Goal: Find specific page/section: Find specific page/section

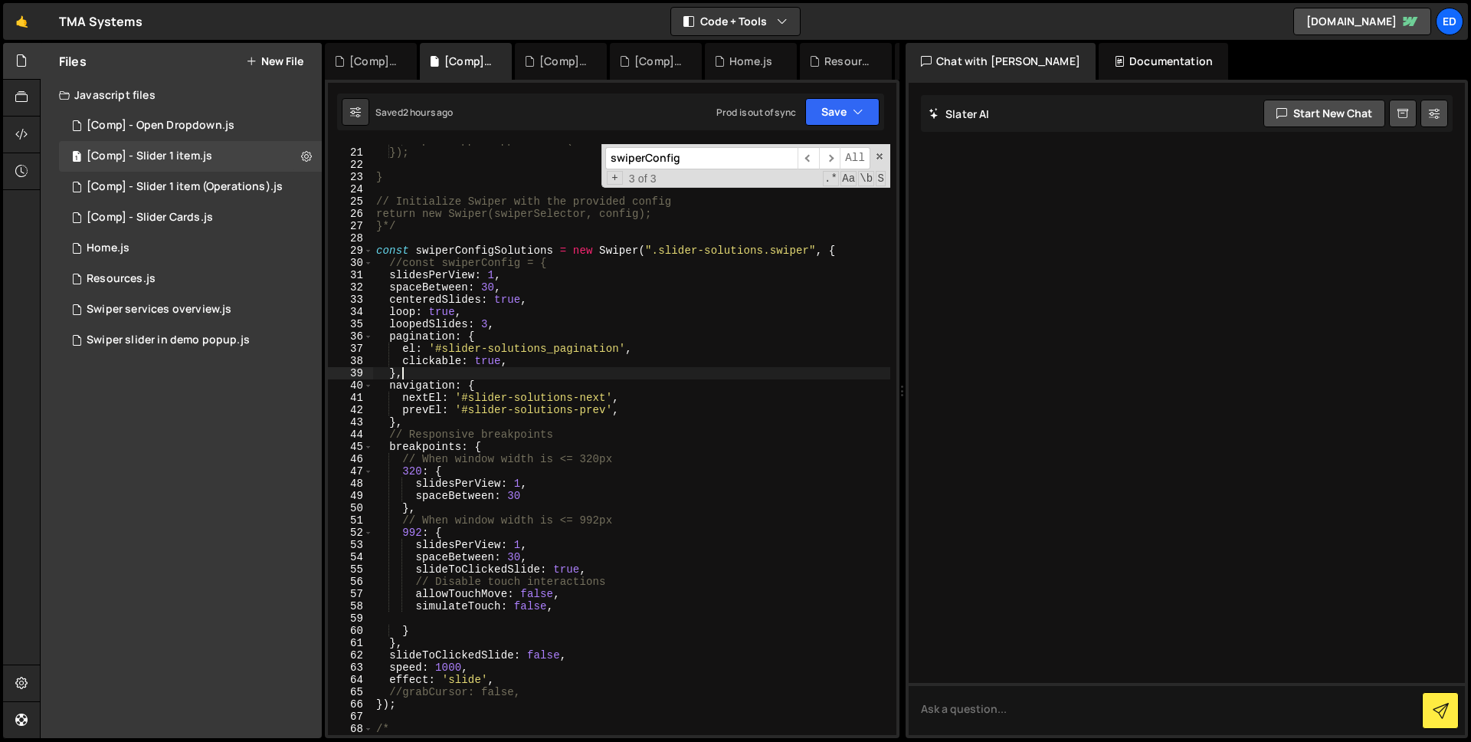
scroll to position [280, 0]
click at [879, 156] on span at bounding box center [879, 156] width 11 height 11
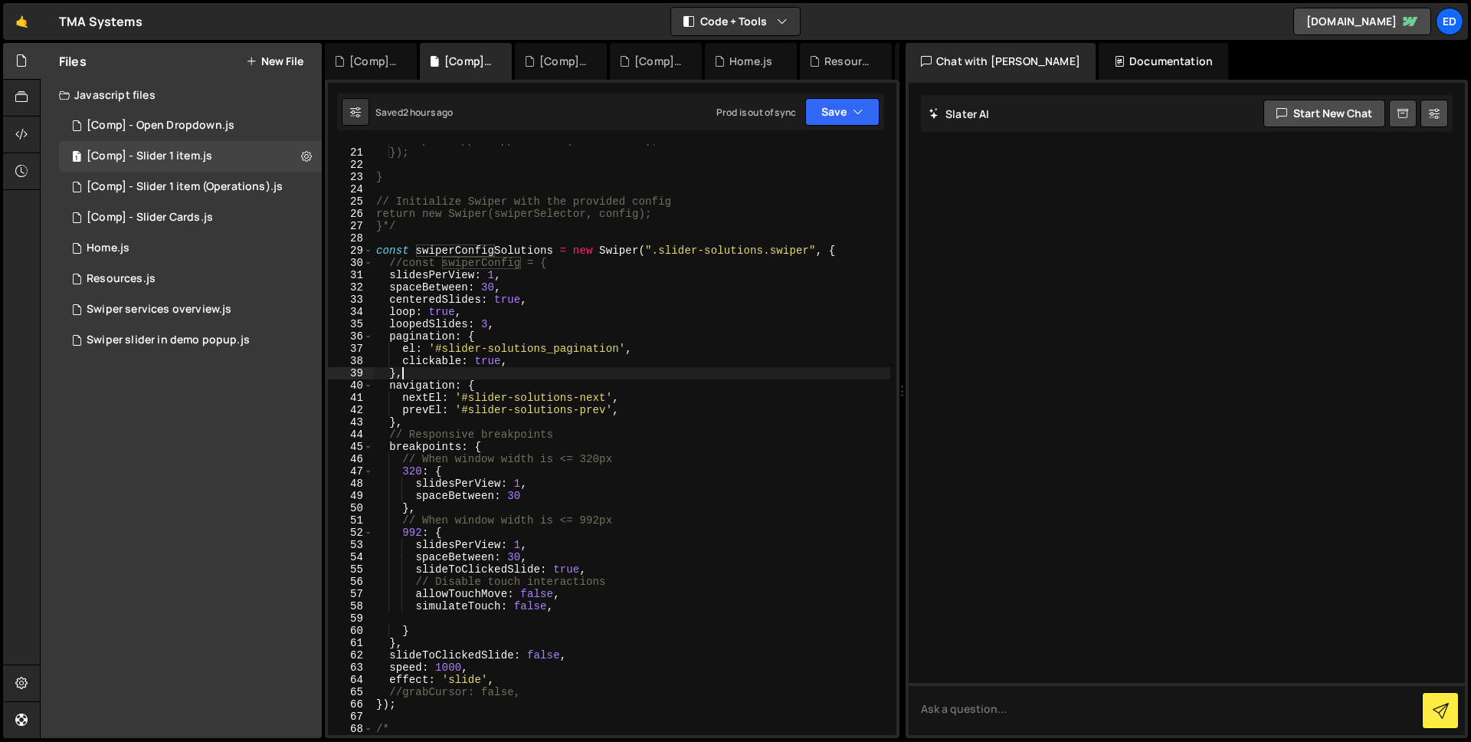
click at [92, 29] on div "TMA Systems ⚠️ Code is being edited in another browser" at bounding box center [101, 21] width 84 height 18
click at [31, 25] on link "🤙" at bounding box center [22, 21] width 38 height 37
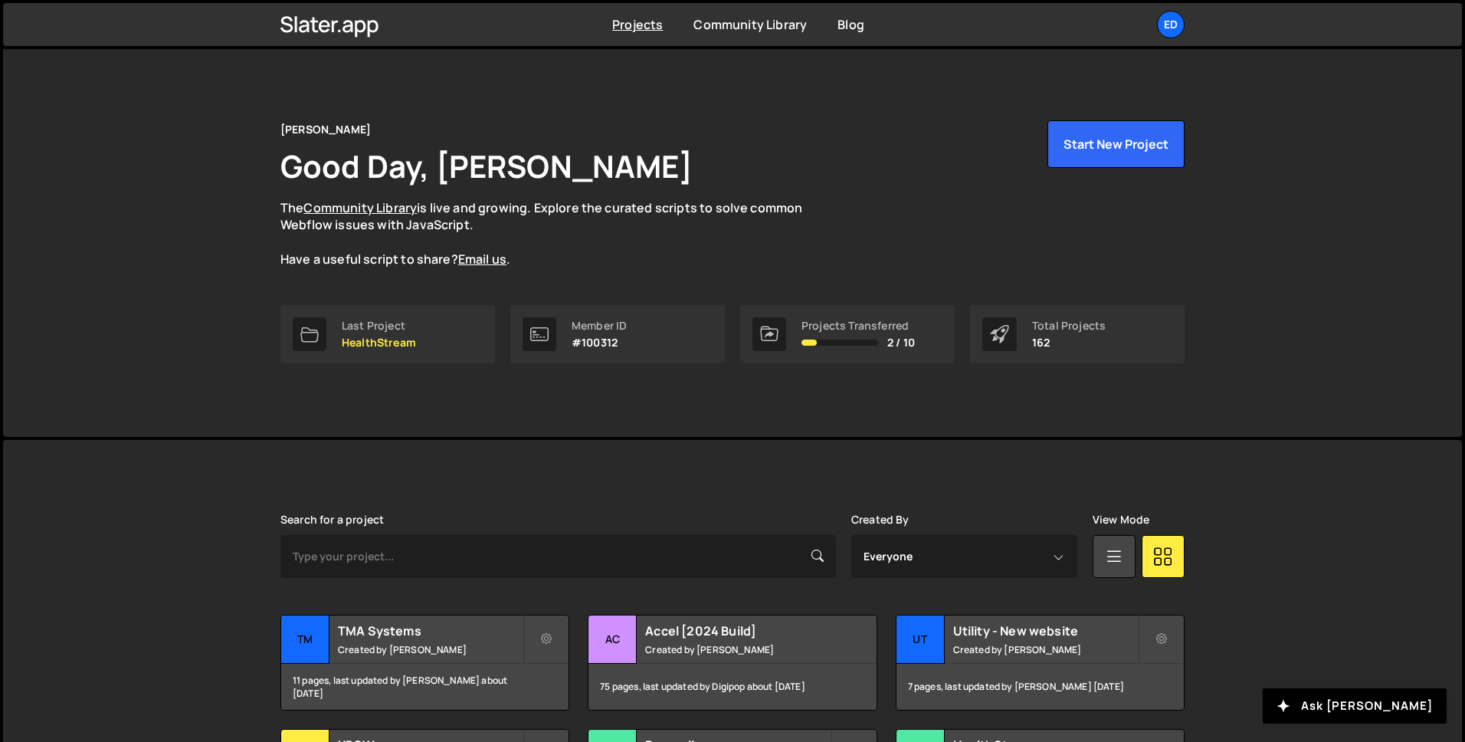
scroll to position [3, 0]
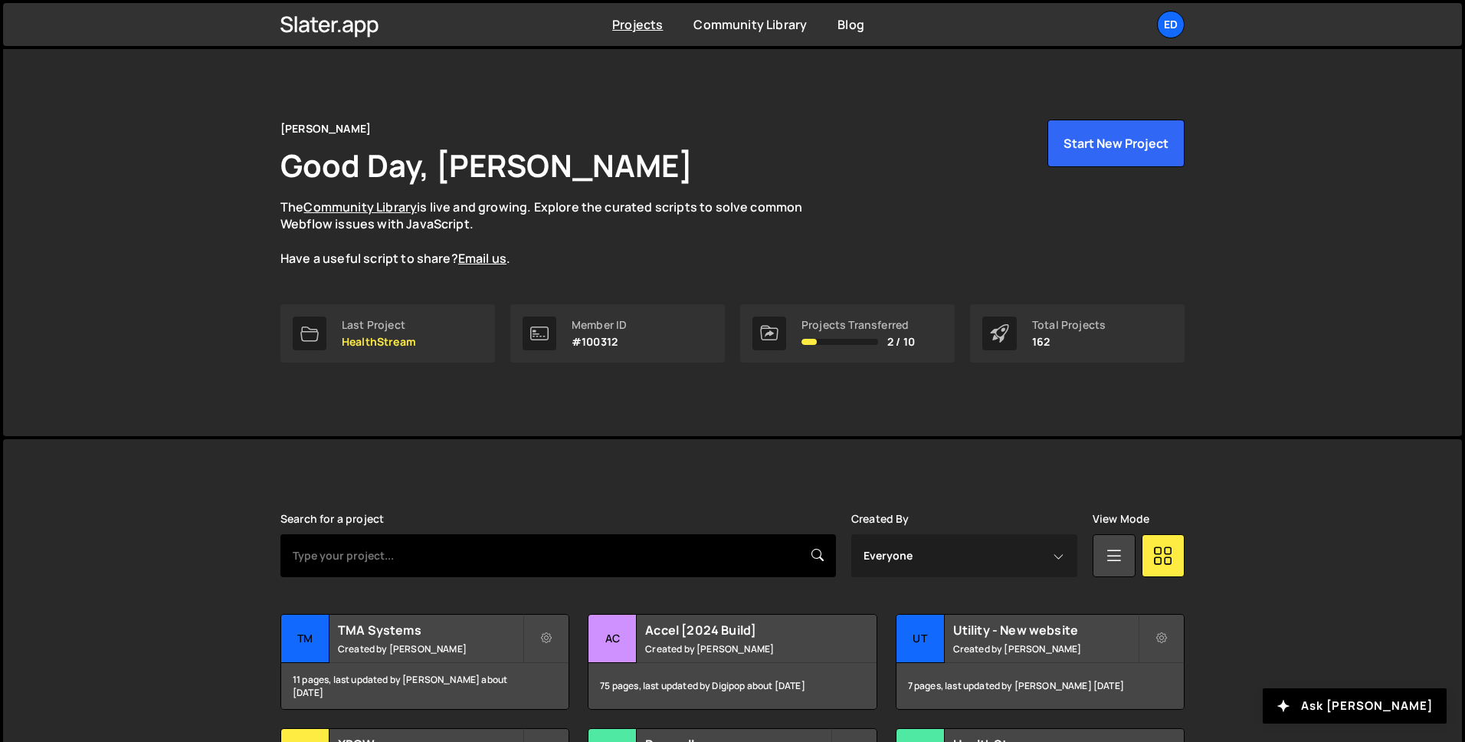
click at [476, 557] on input "text" at bounding box center [558, 555] width 556 height 43
type input "utility"
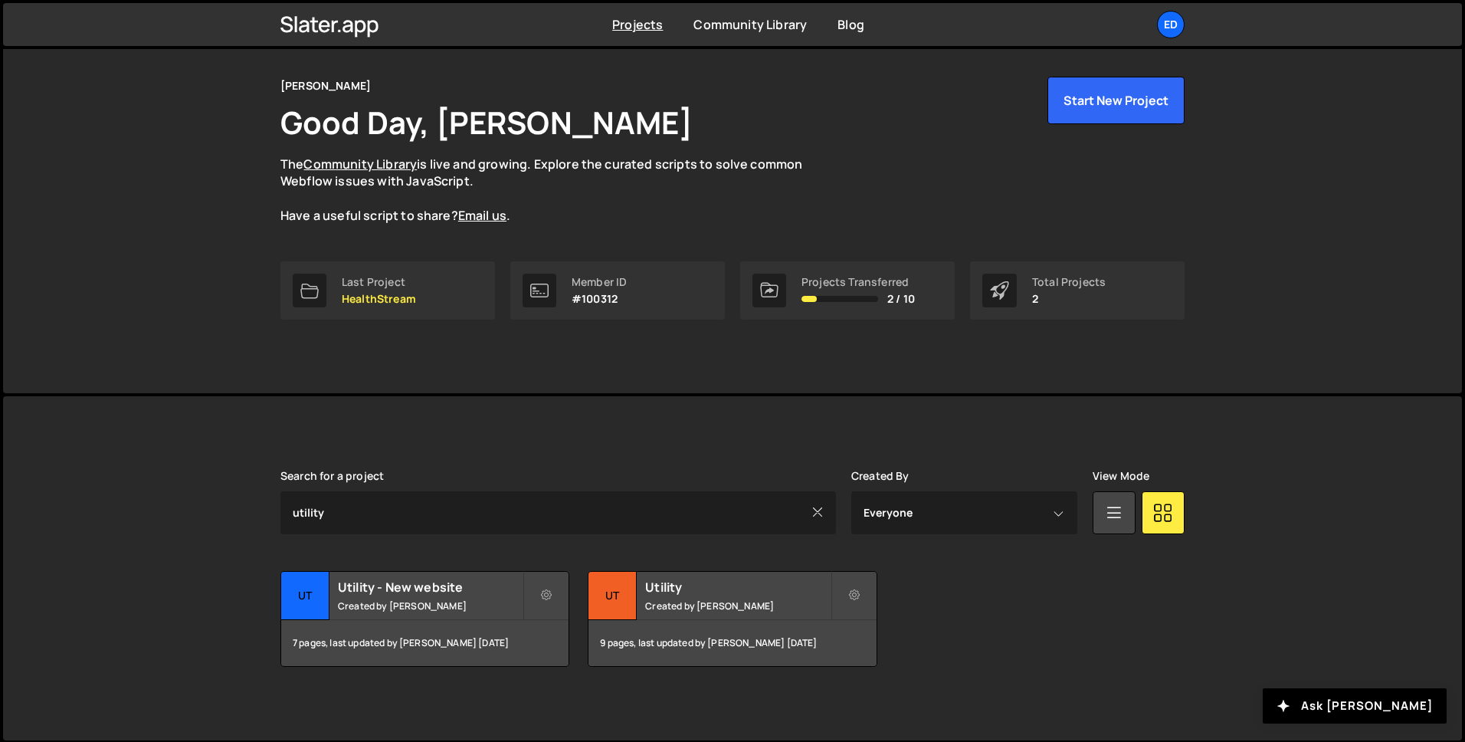
scroll to position [48, 0]
click at [424, 578] on h2 "Utility - New website" at bounding box center [430, 585] width 185 height 17
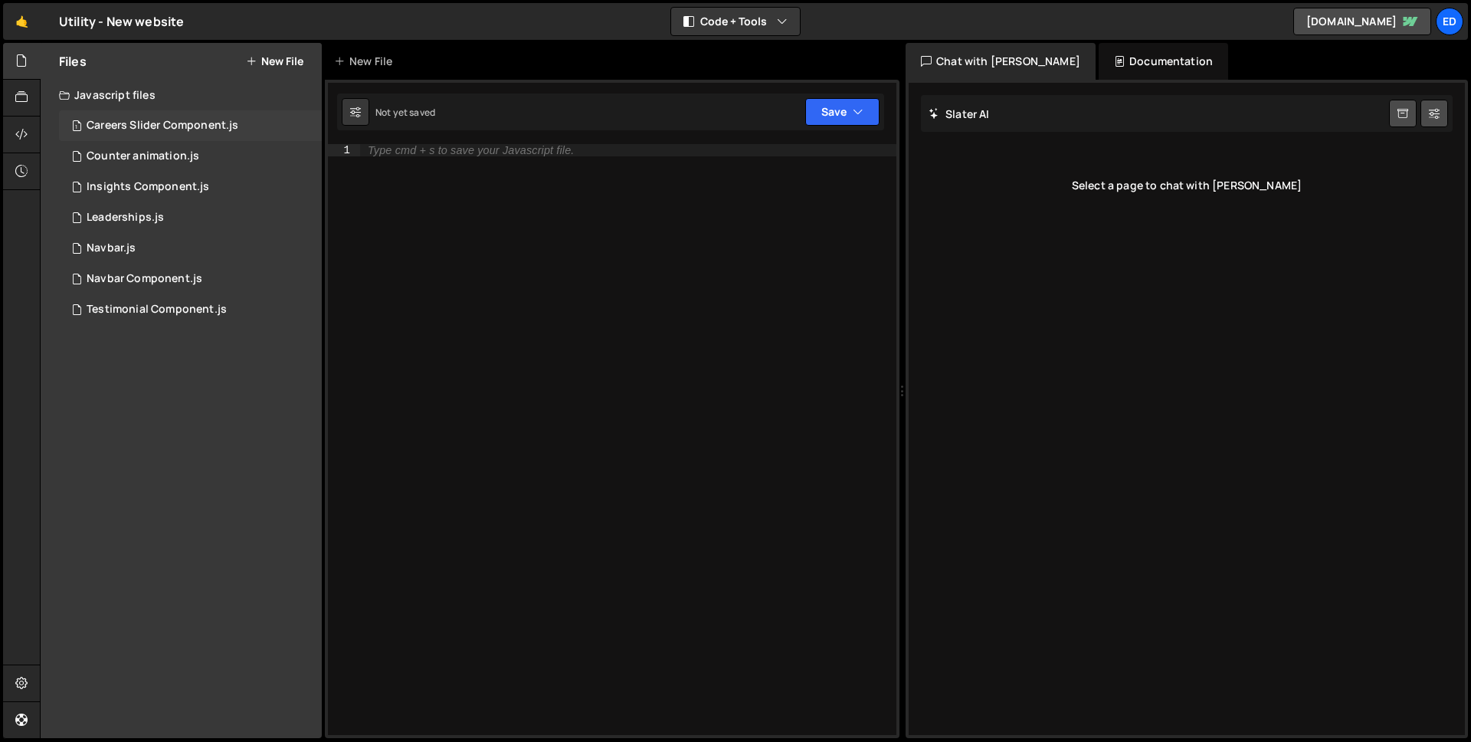
click at [110, 114] on div "1 Careers Slider Component.js 0" at bounding box center [190, 125] width 263 height 31
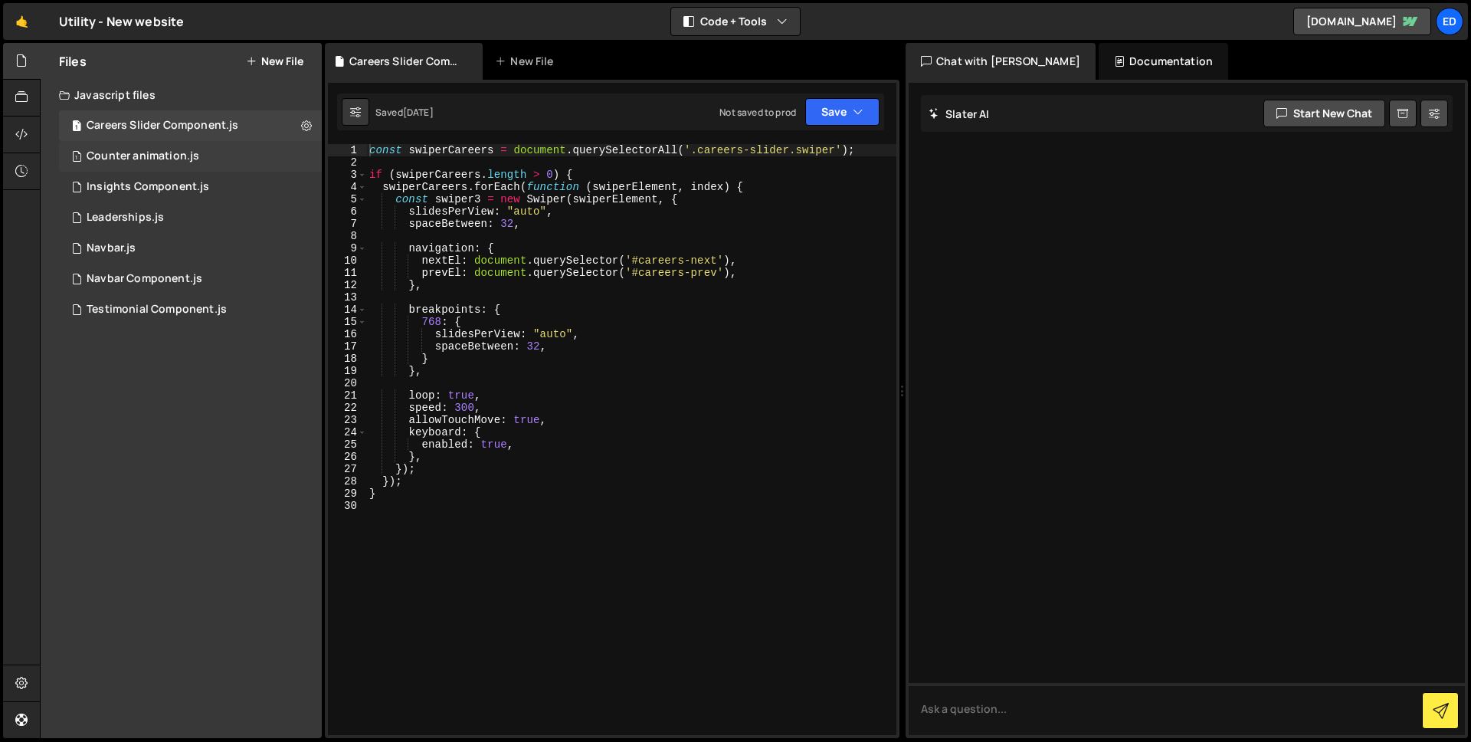
click at [149, 164] on div "1 Counter animation.js 0" at bounding box center [190, 156] width 263 height 31
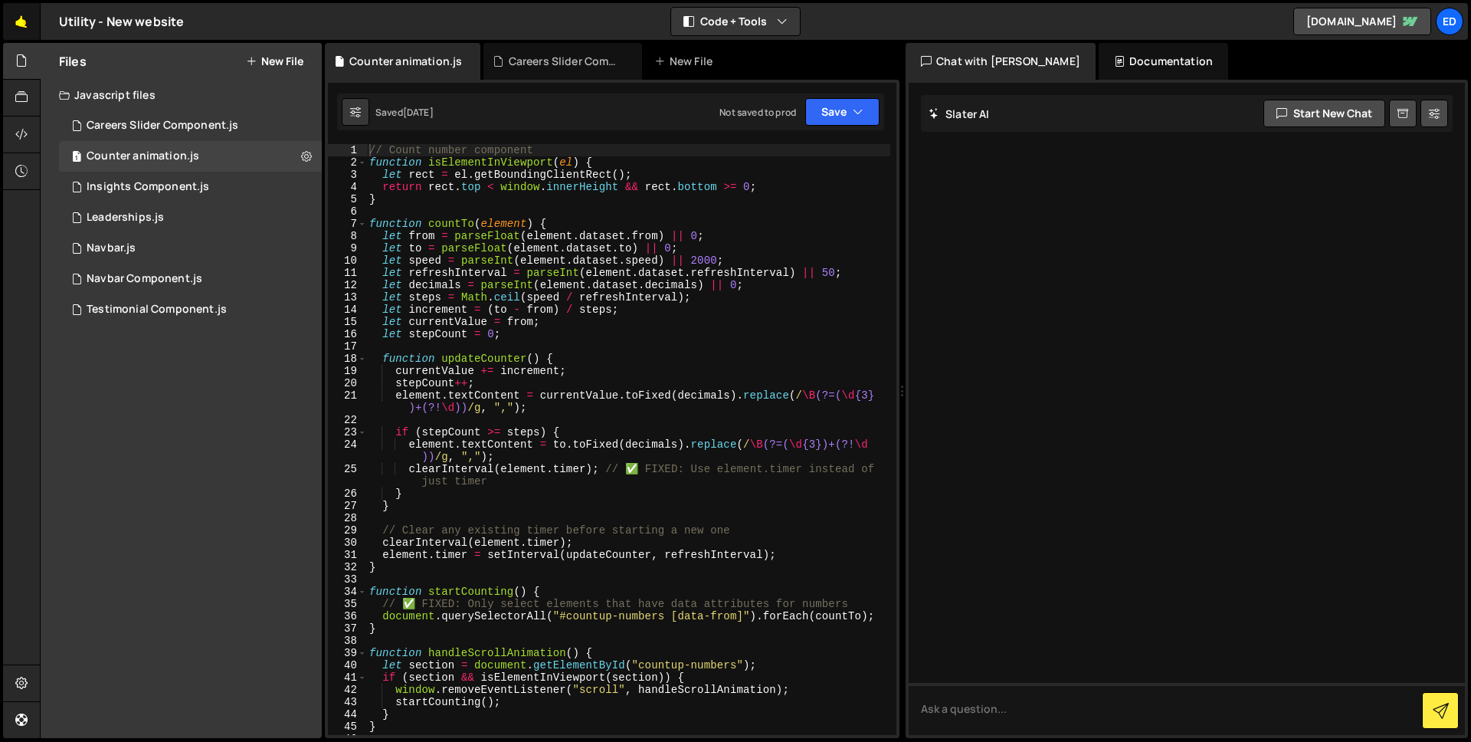
click at [24, 25] on link "🤙" at bounding box center [22, 21] width 38 height 37
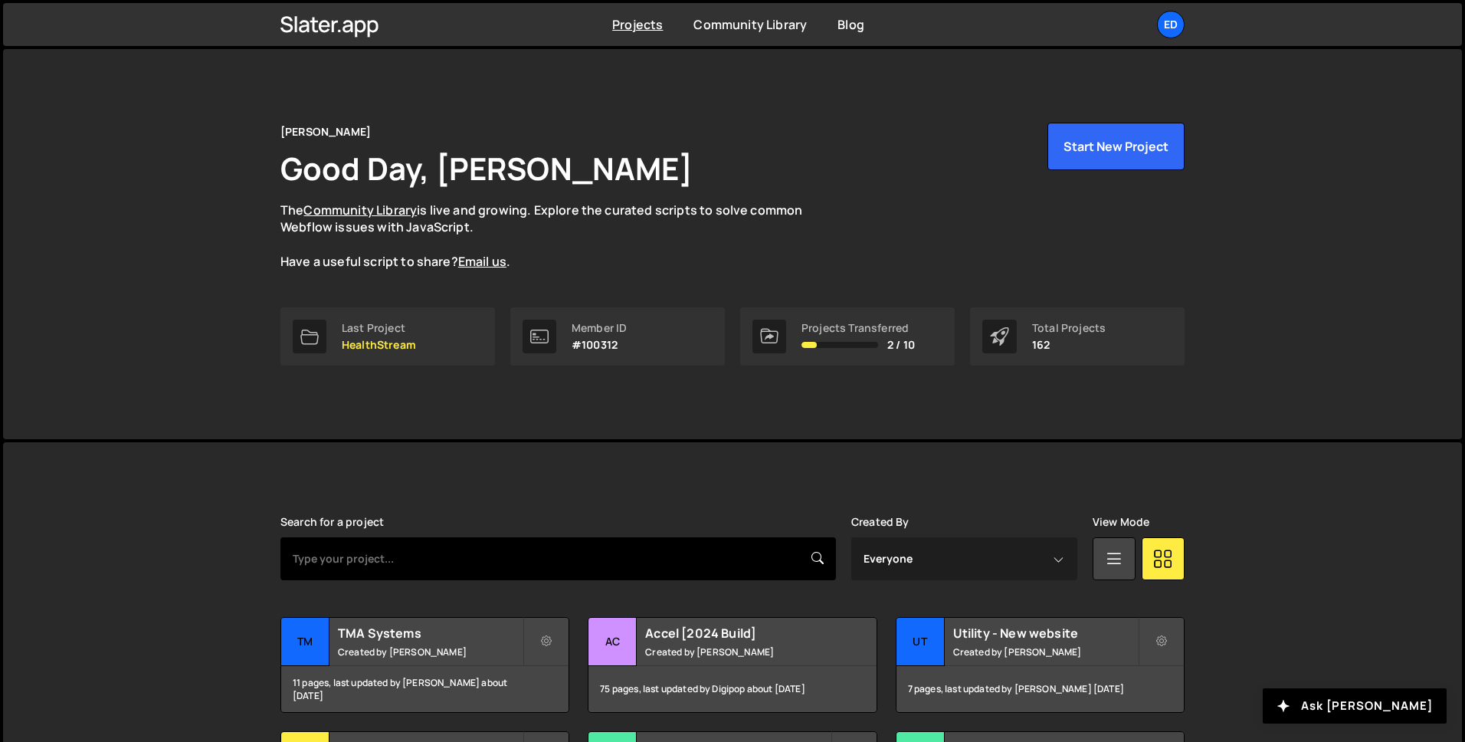
click at [617, 563] on input "text" at bounding box center [558, 558] width 556 height 43
type input "utility"
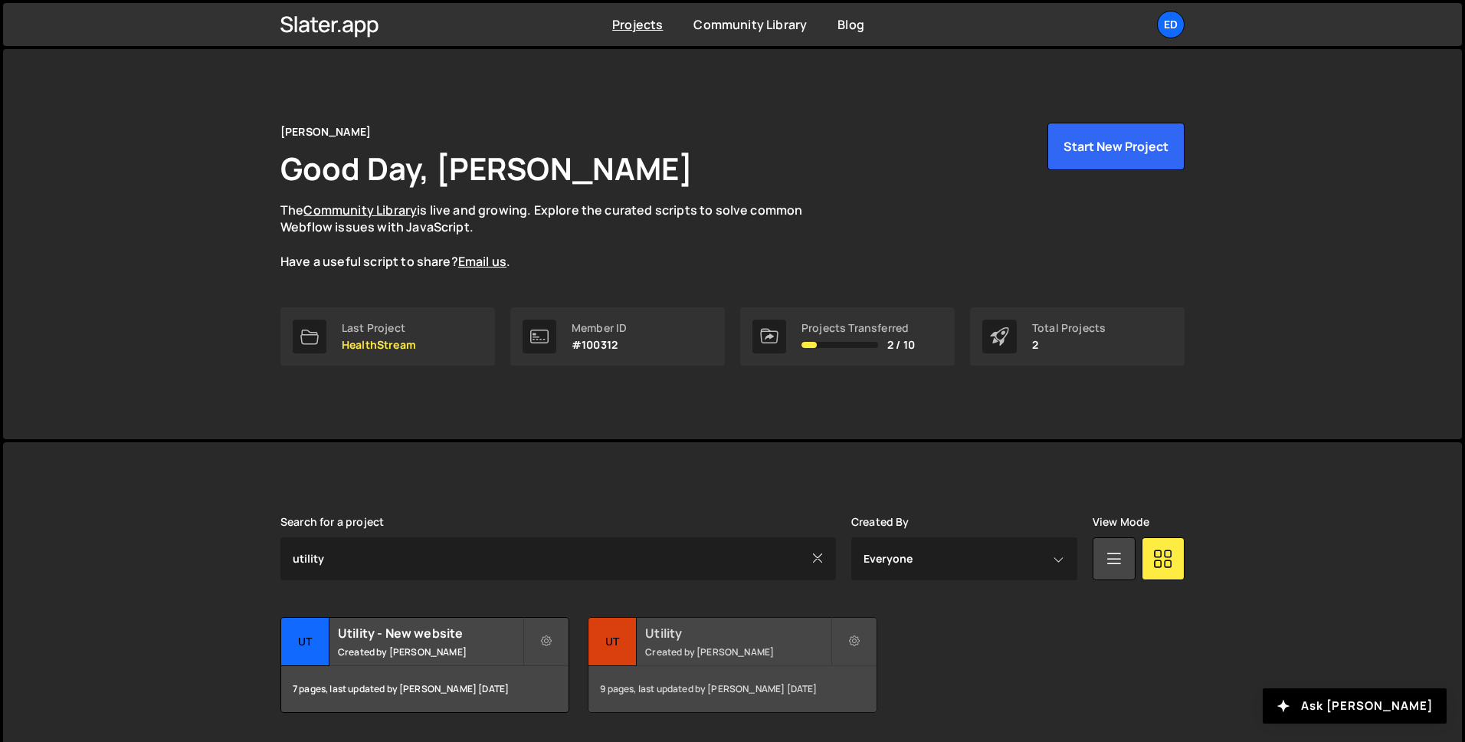
click at [644, 646] on div "Utility Created by [PERSON_NAME]" at bounding box center [732, 642] width 287 height 48
